Goal: Task Accomplishment & Management: Use online tool/utility

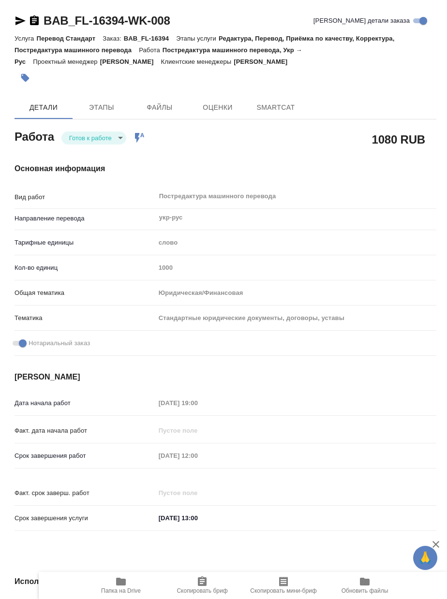
type textarea "x"
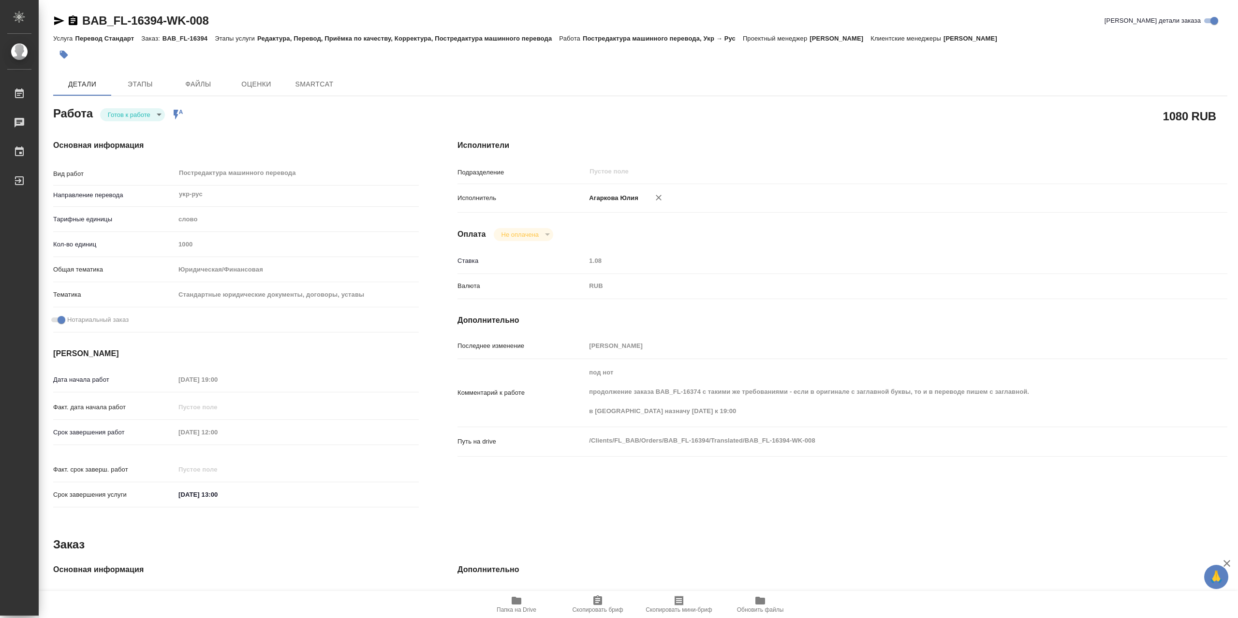
type textarea "x"
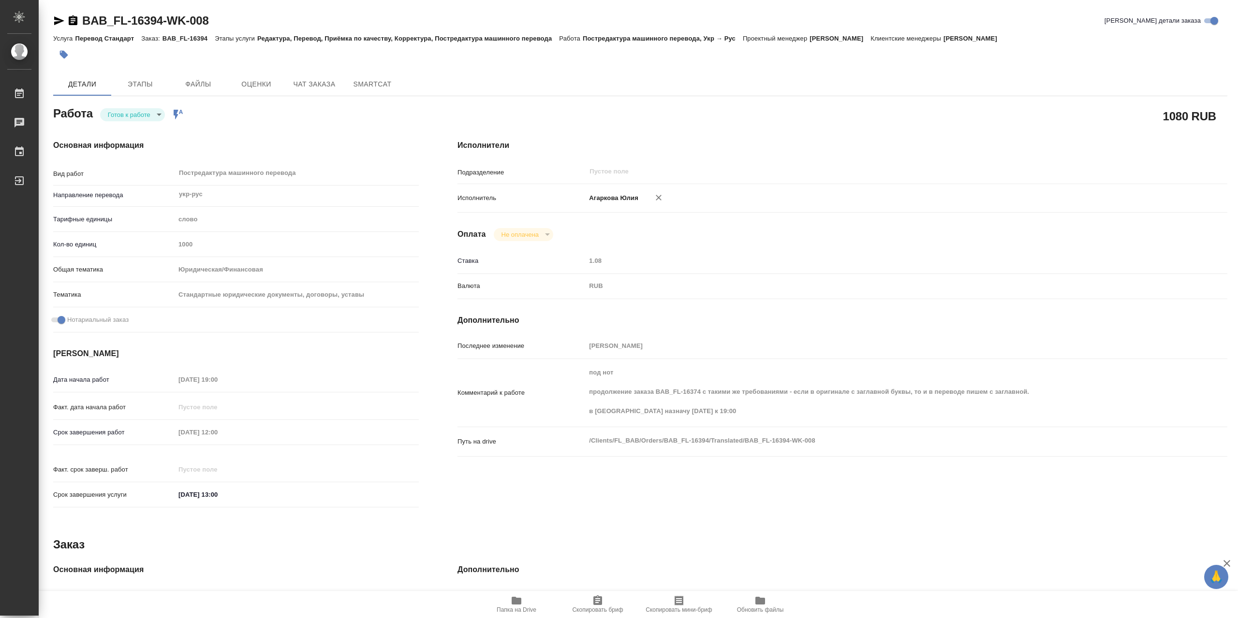
type textarea "x"
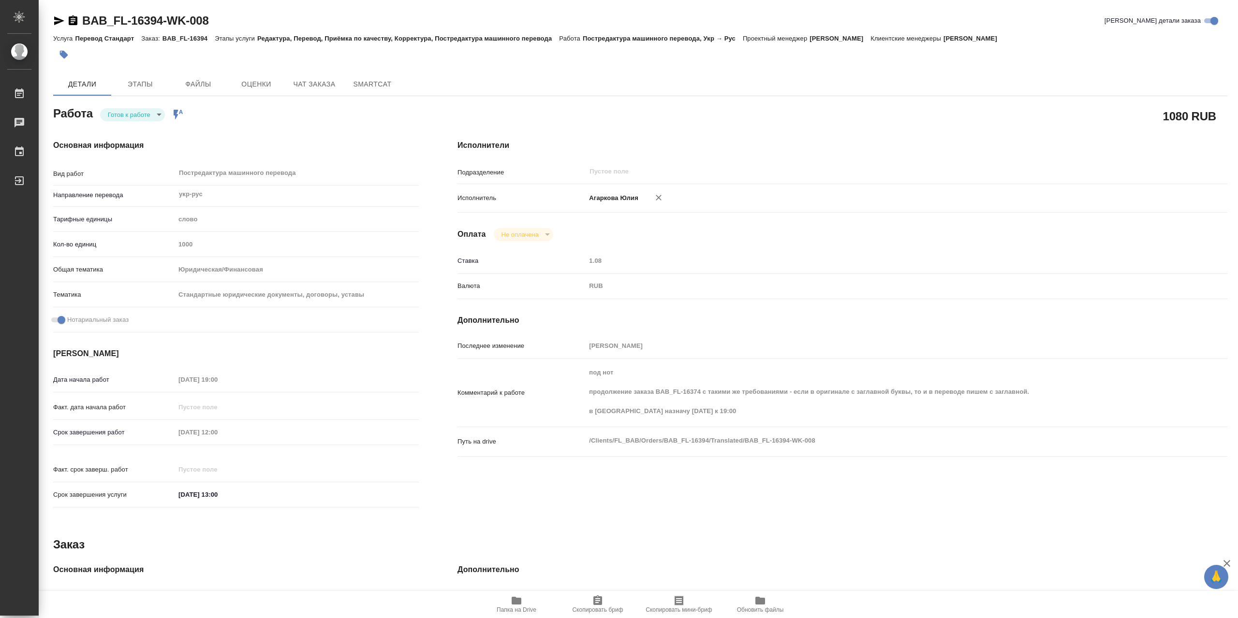
type textarea "x"
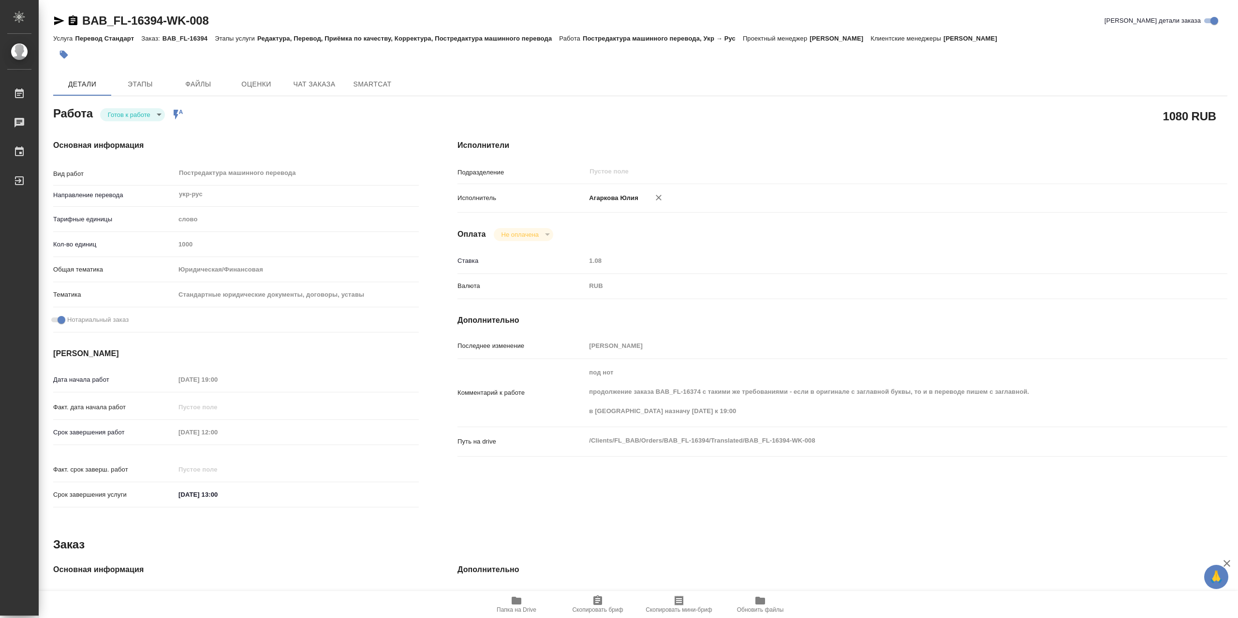
type textarea "x"
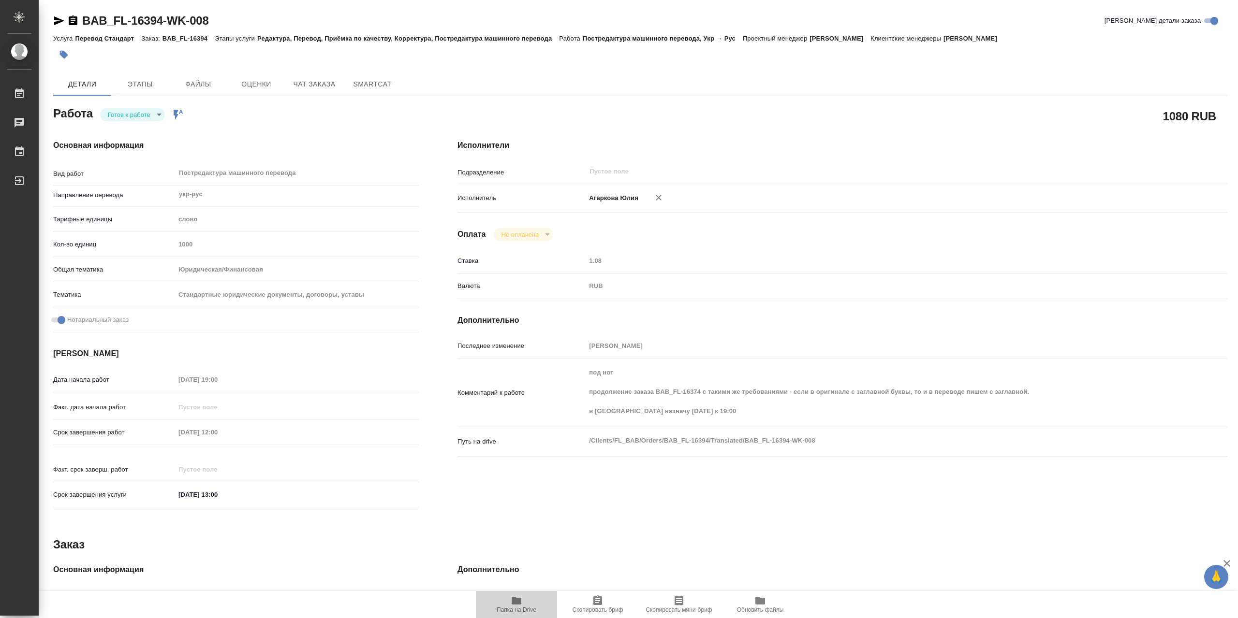
click at [446, 599] on icon "button" at bounding box center [517, 601] width 10 height 8
click at [71, 22] on icon "button" at bounding box center [73, 20] width 9 height 10
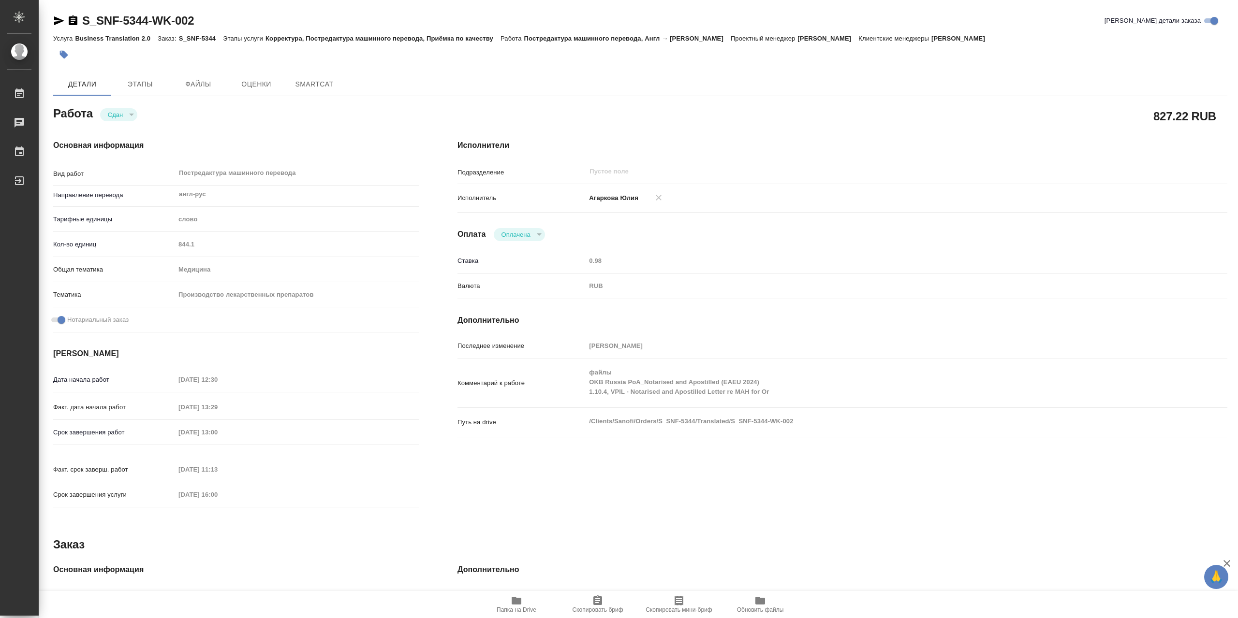
type textarea "x"
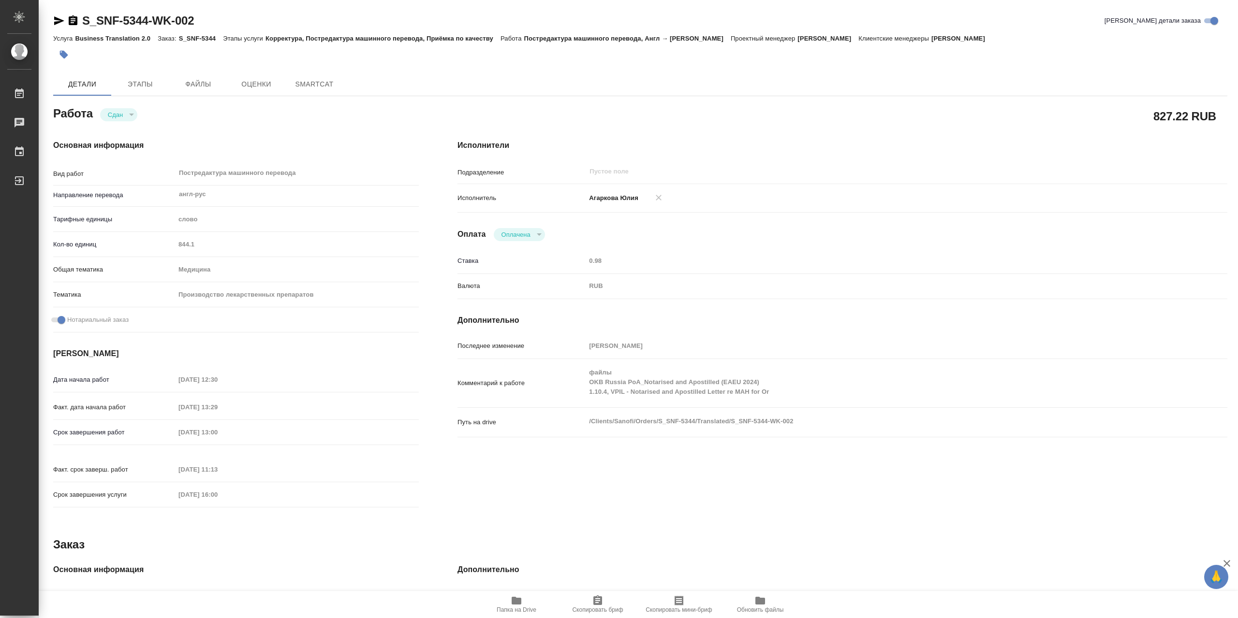
type textarea "x"
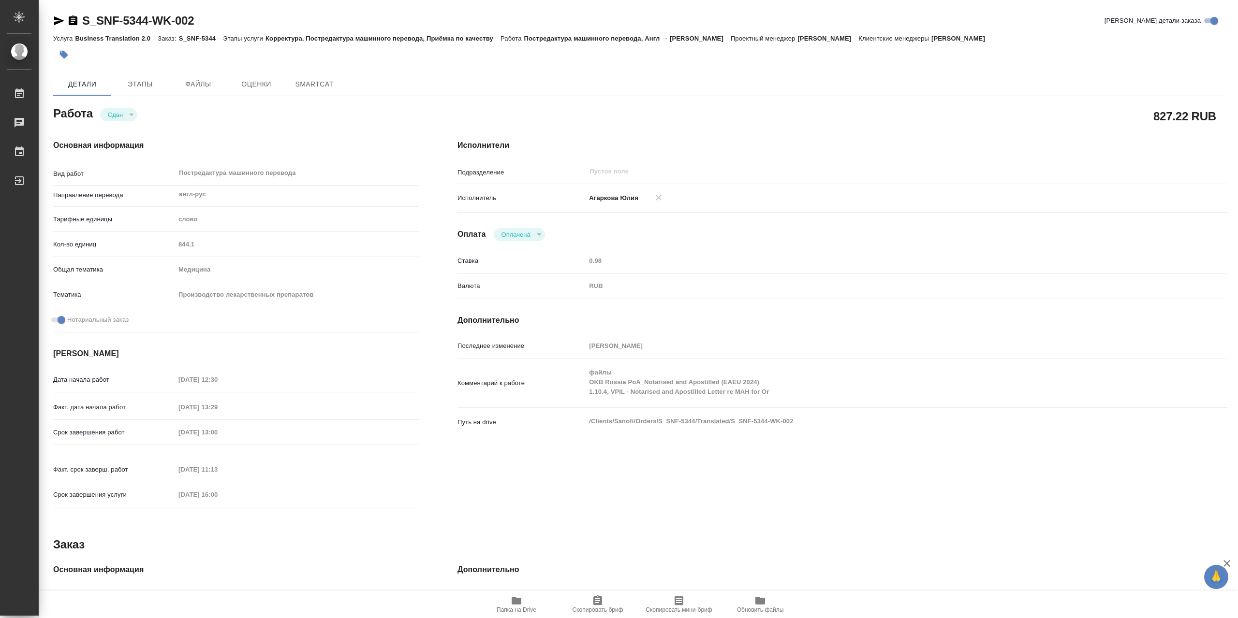
type textarea "x"
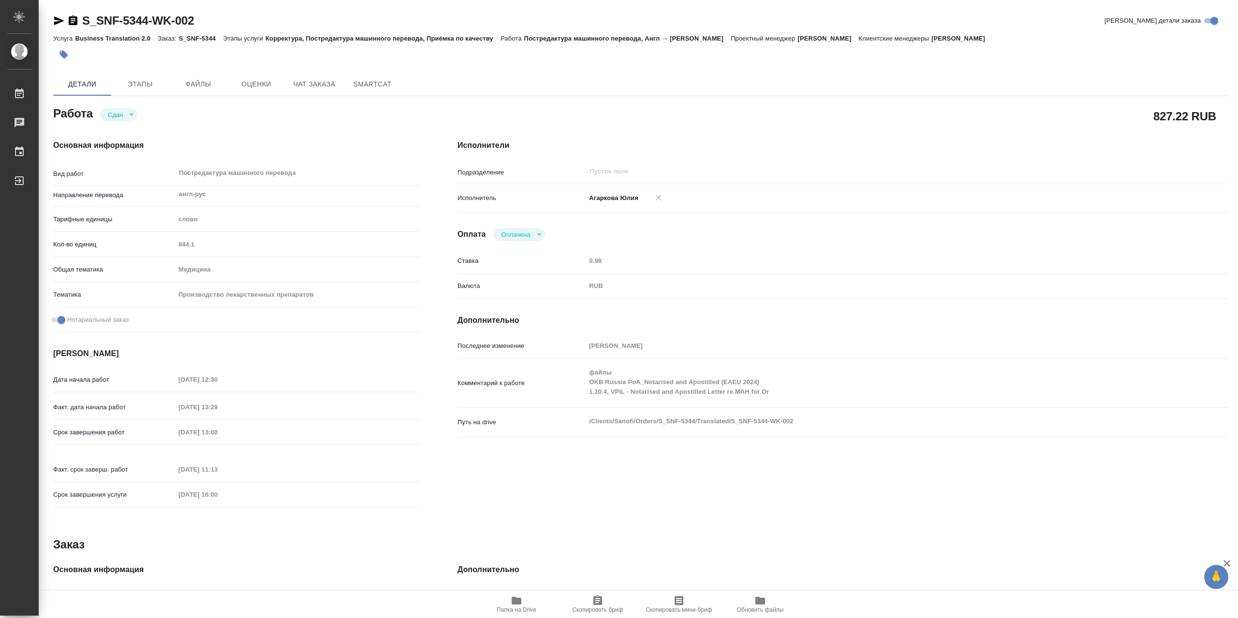
type textarea "x"
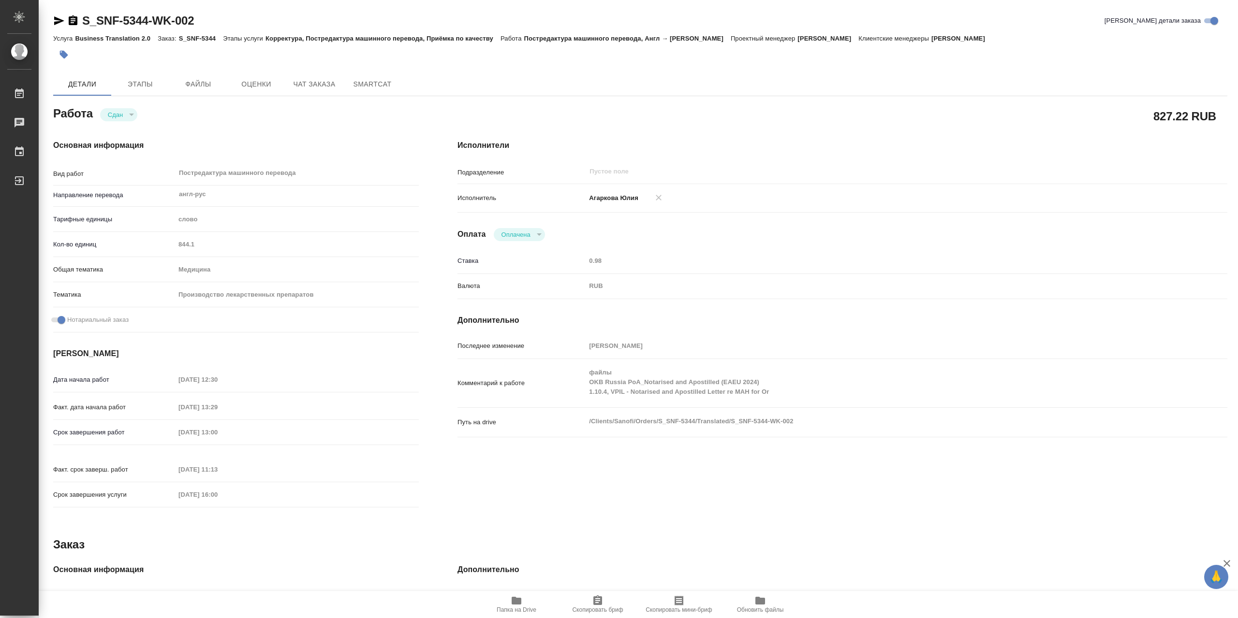
type textarea "x"
